Goal: Check status: Check status

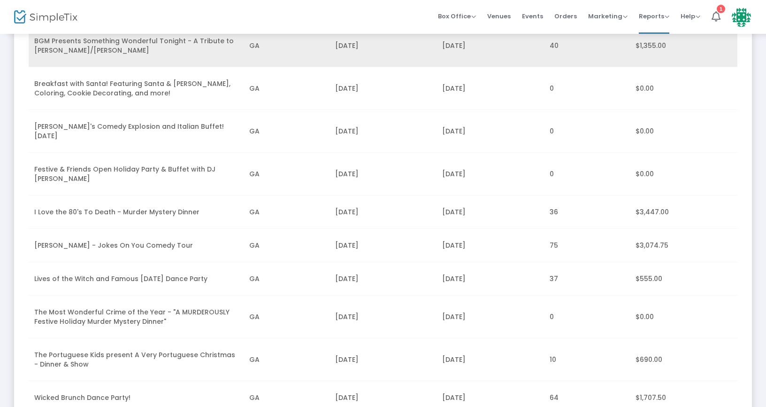
scroll to position [137, 0]
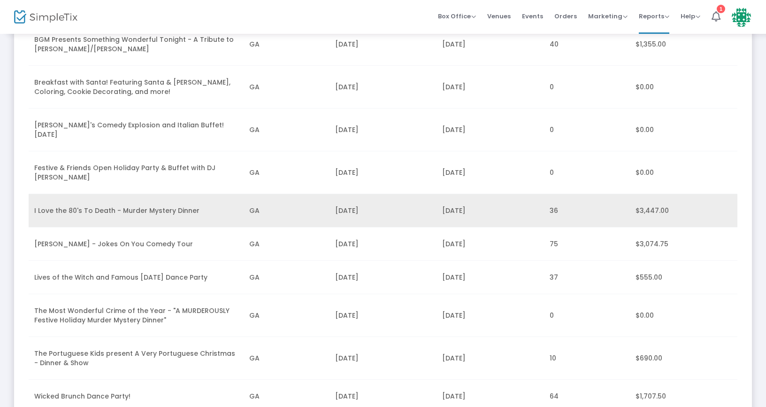
click at [317, 209] on td "GA" at bounding box center [287, 210] width 86 height 33
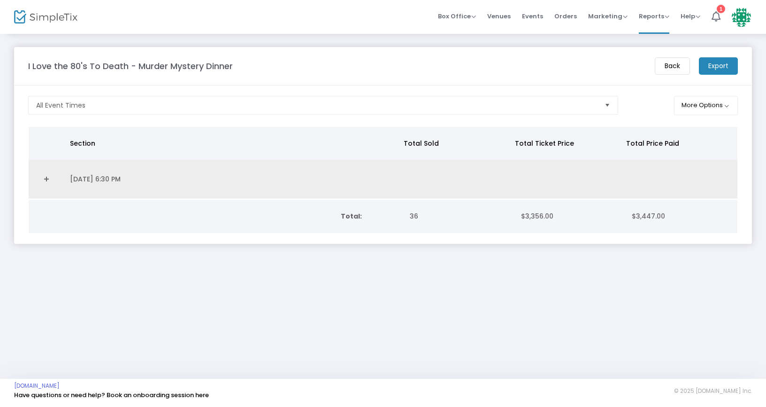
click at [50, 175] on link "Expand Details" at bounding box center [46, 178] width 24 height 15
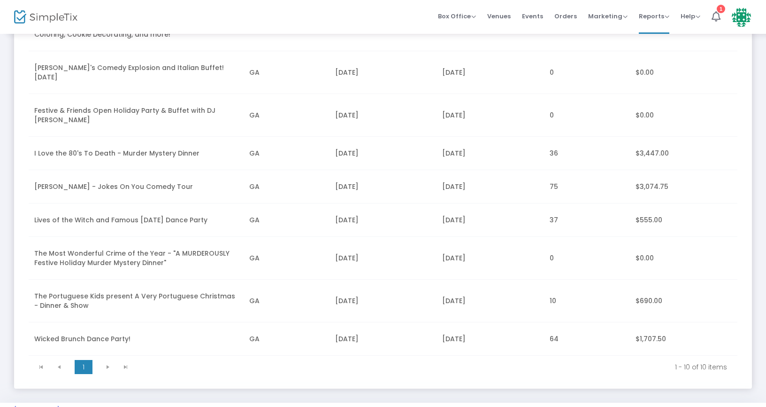
scroll to position [199, 0]
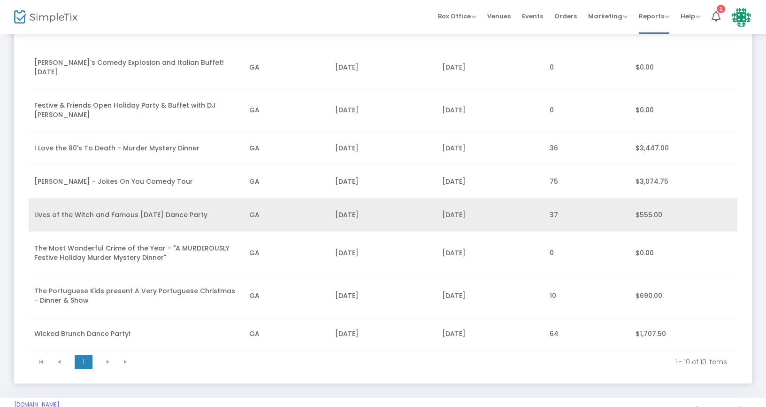
click at [284, 211] on td "GA" at bounding box center [287, 214] width 86 height 33
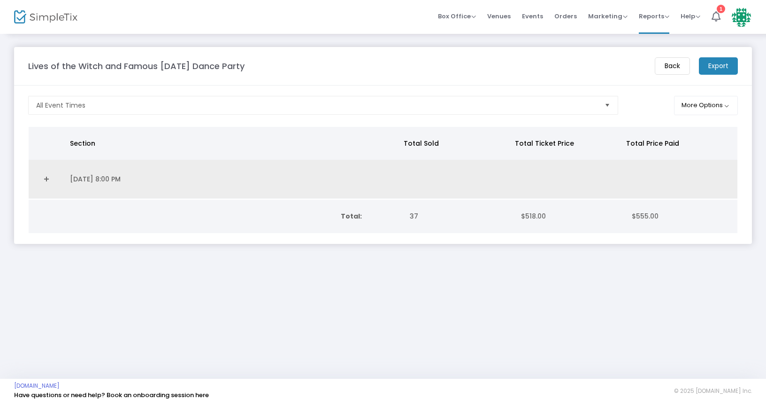
click at [45, 178] on link "Expand Details" at bounding box center [46, 178] width 24 height 15
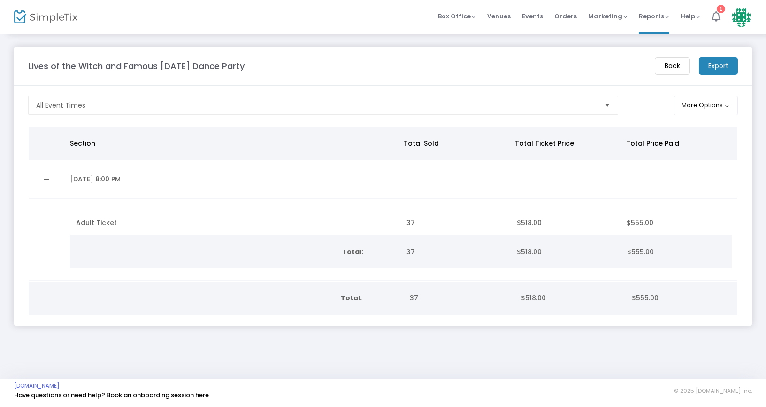
click at [718, 15] on icon at bounding box center [716, 16] width 9 height 10
